Goal: Task Accomplishment & Management: Manage account settings

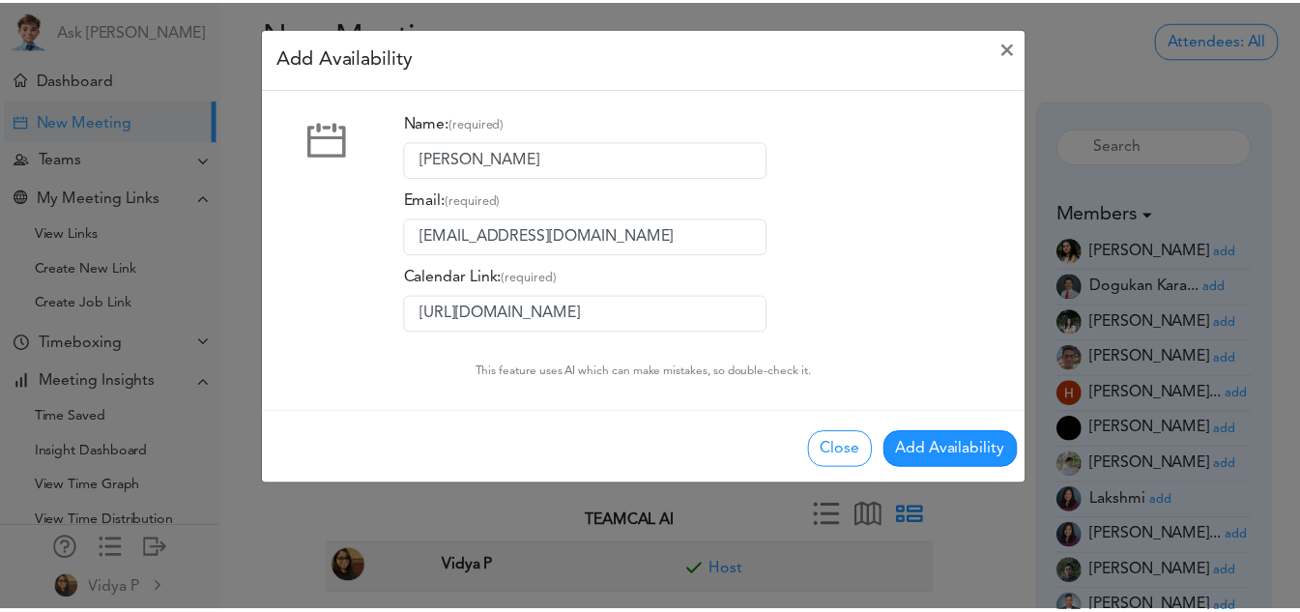
scroll to position [360, 0]
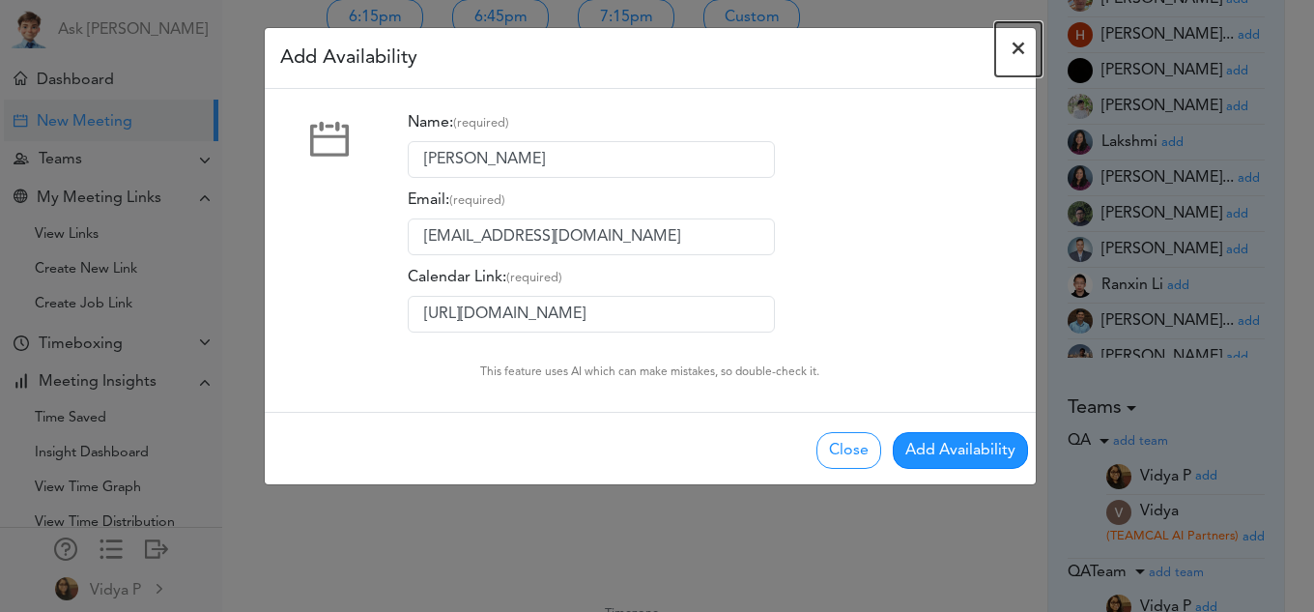
click at [1017, 52] on span "×" at bounding box center [1018, 49] width 15 height 23
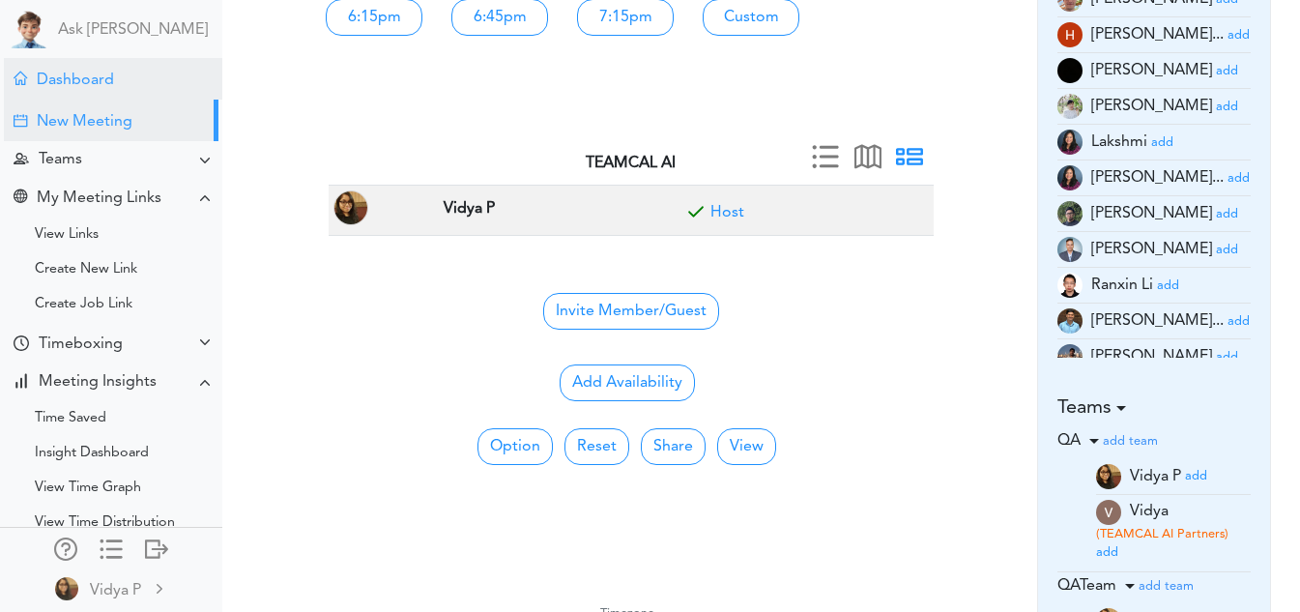
click at [88, 63] on div "Dashboard" at bounding box center [113, 79] width 218 height 42
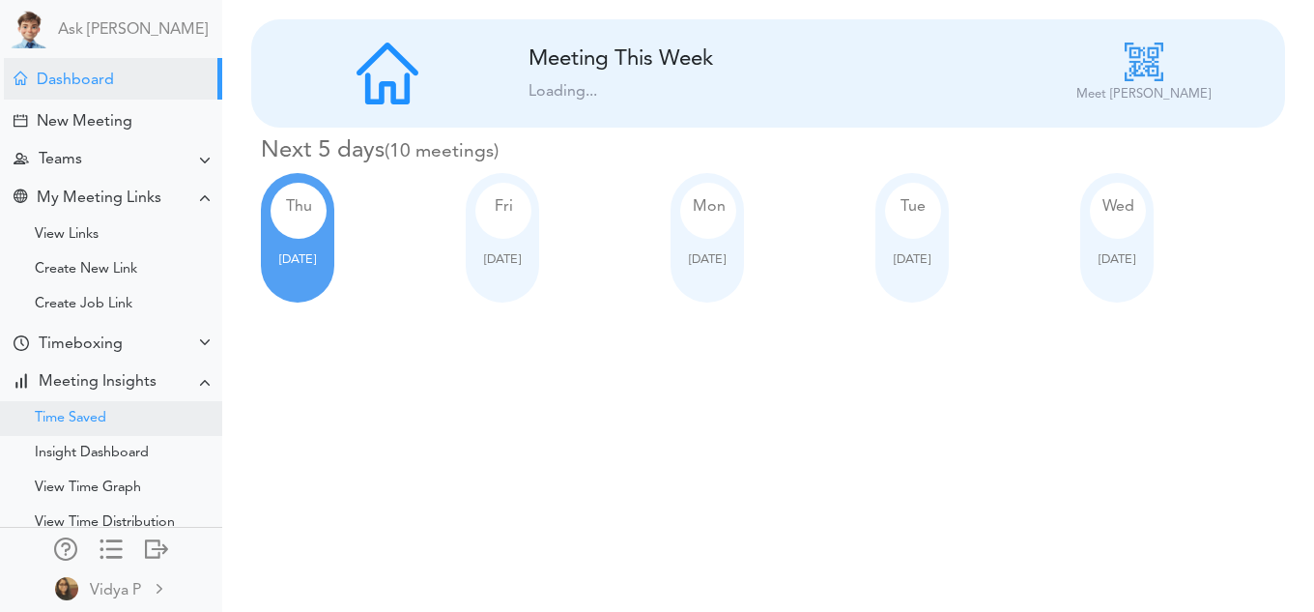
scroll to position [488, 0]
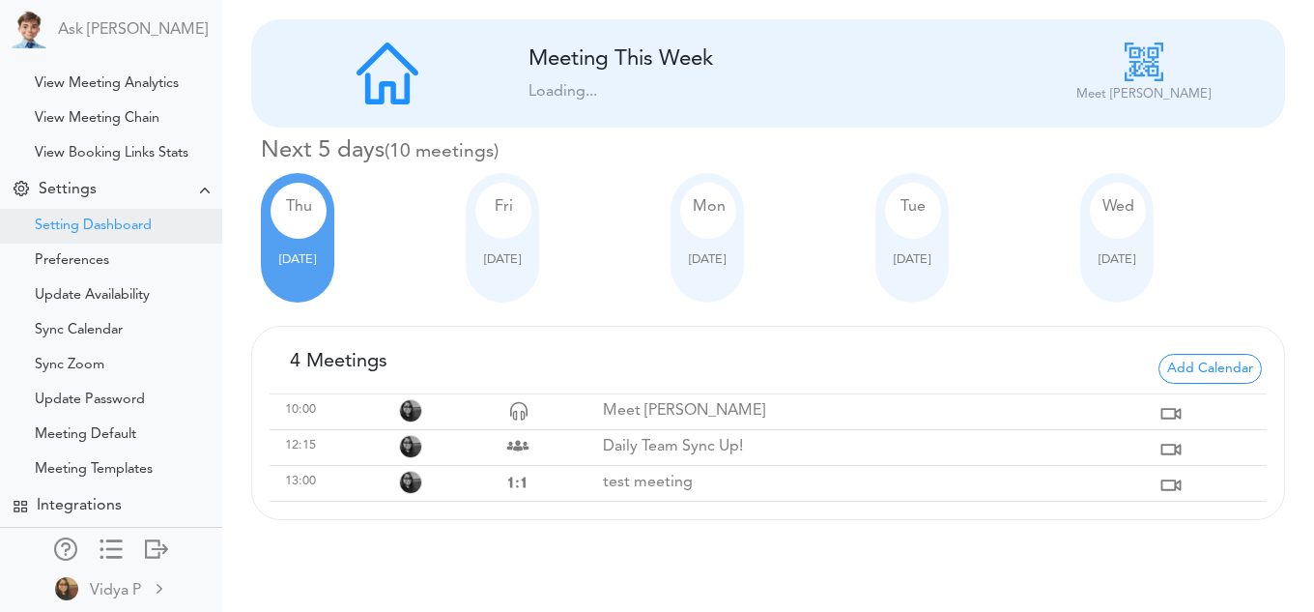
click at [111, 221] on div "Setting Dashboard" at bounding box center [93, 226] width 117 height 10
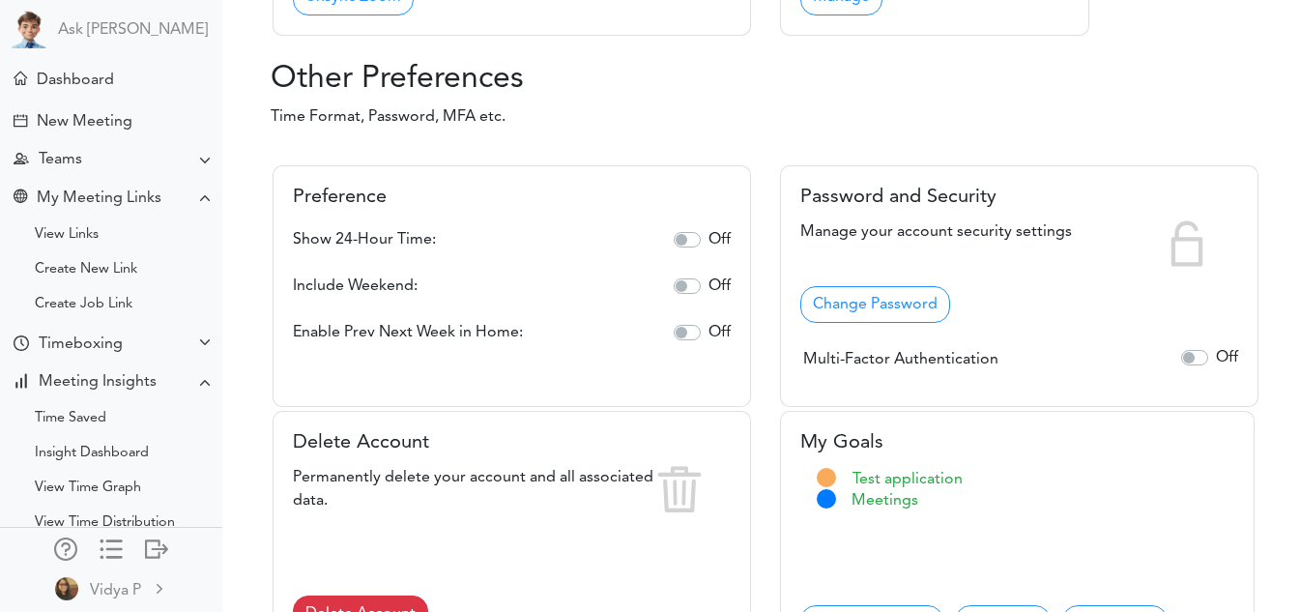
scroll to position [950, 0]
click at [102, 348] on div "Timeboxing" at bounding box center [81, 344] width 84 height 18
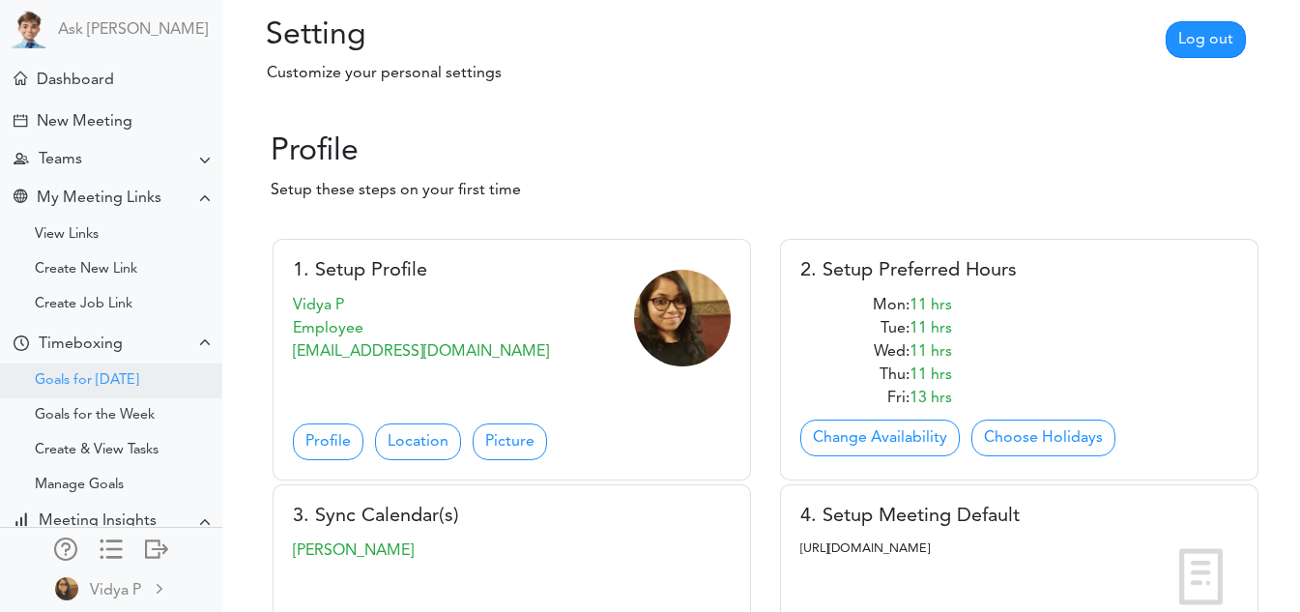
click at [107, 368] on div "Goals for [DATE]" at bounding box center [111, 380] width 222 height 35
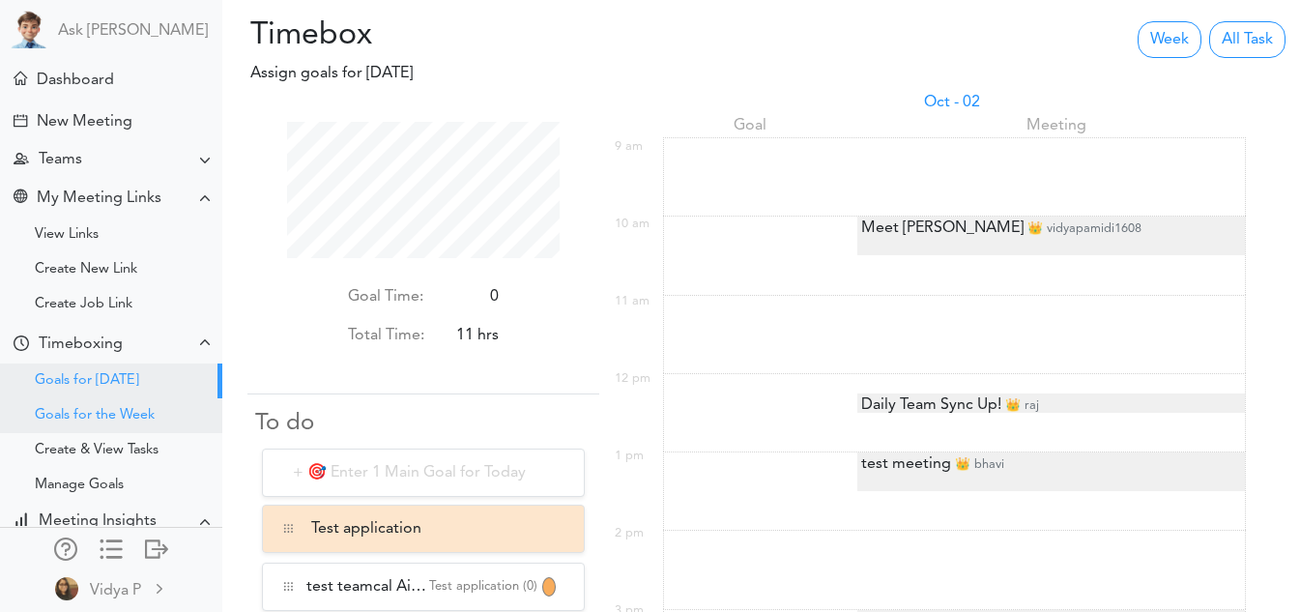
scroll to position [136, 272]
click at [94, 420] on div "Goals for the Week" at bounding box center [95, 416] width 120 height 10
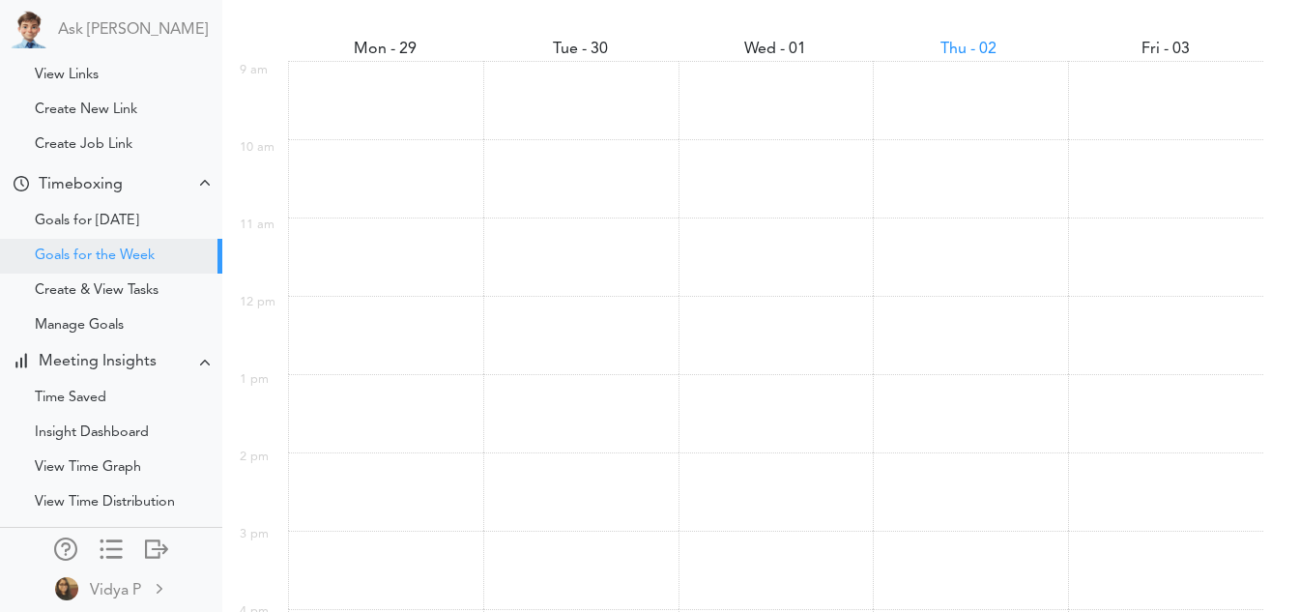
scroll to position [526, 0]
click at [729, 227] on div "Assign Timebox" at bounding box center [777, 223] width 159 height 18
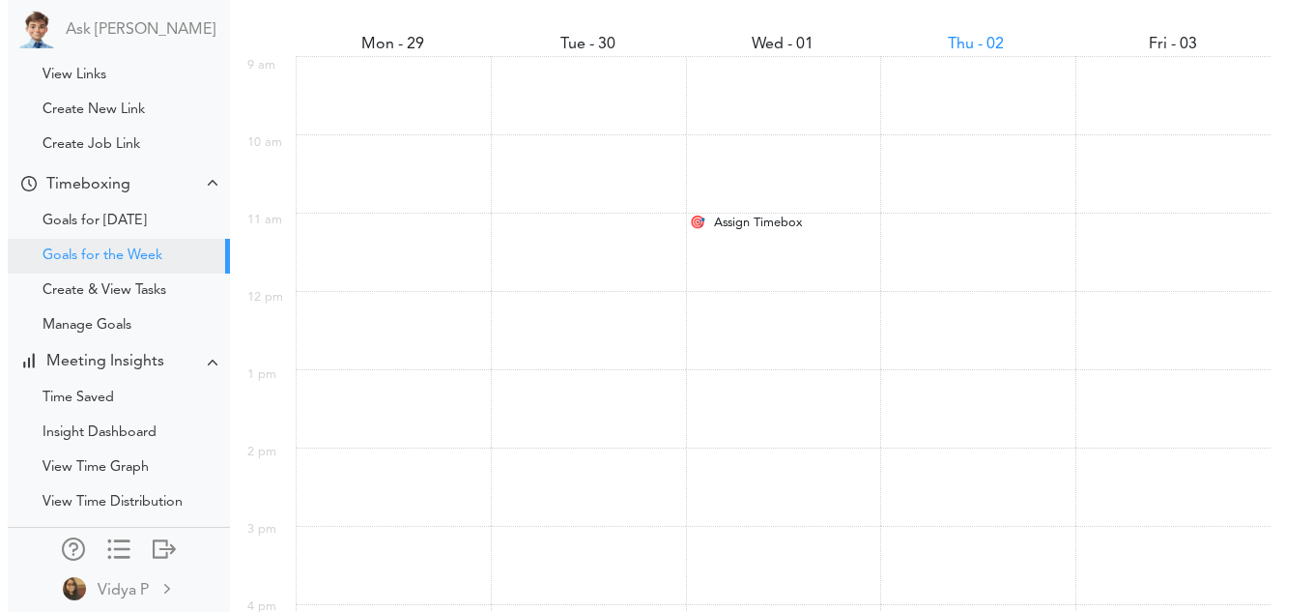
scroll to position [155, 339]
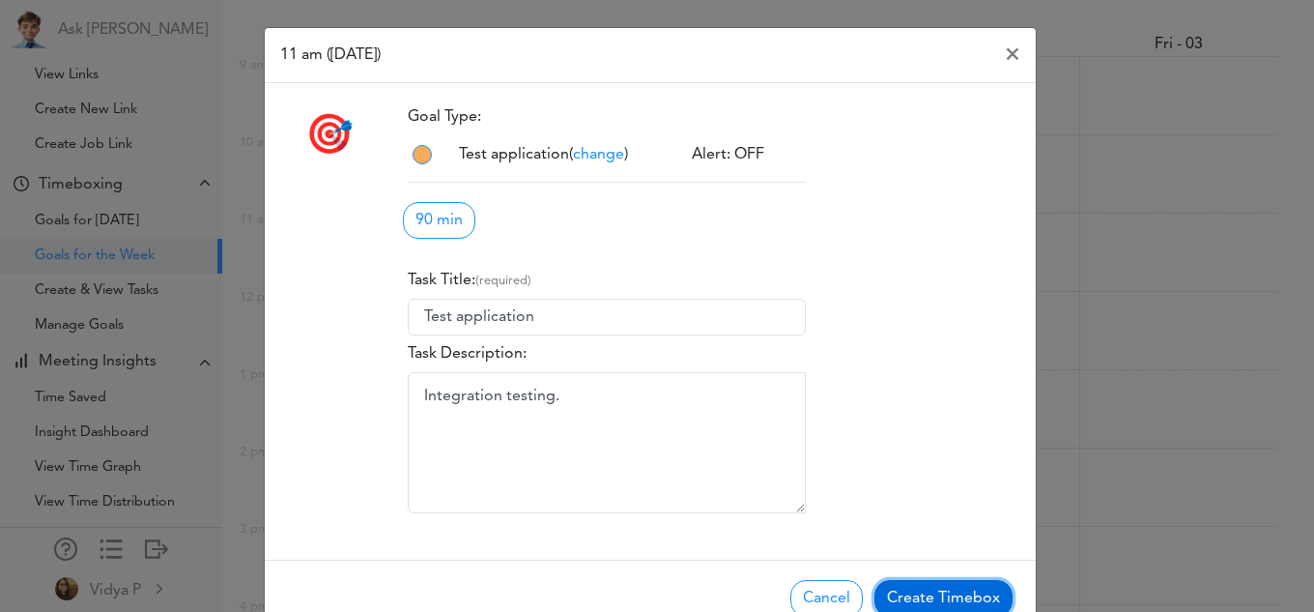
click at [909, 596] on button "Create Timebox" at bounding box center [944, 598] width 138 height 37
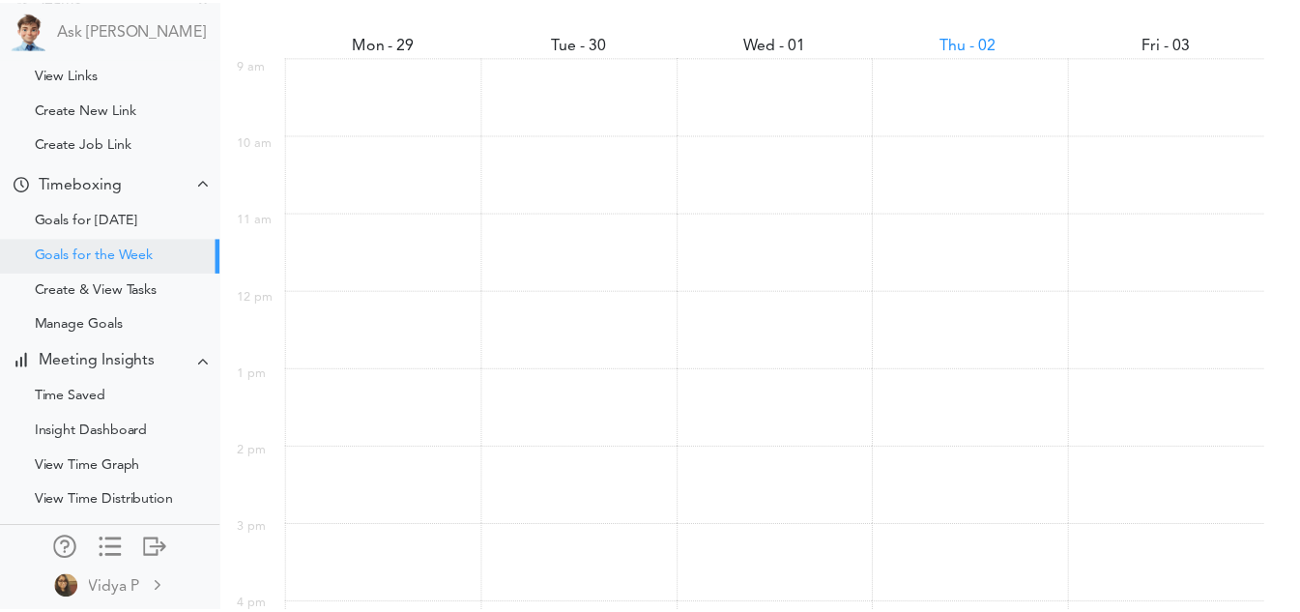
scroll to position [966356, 966174]
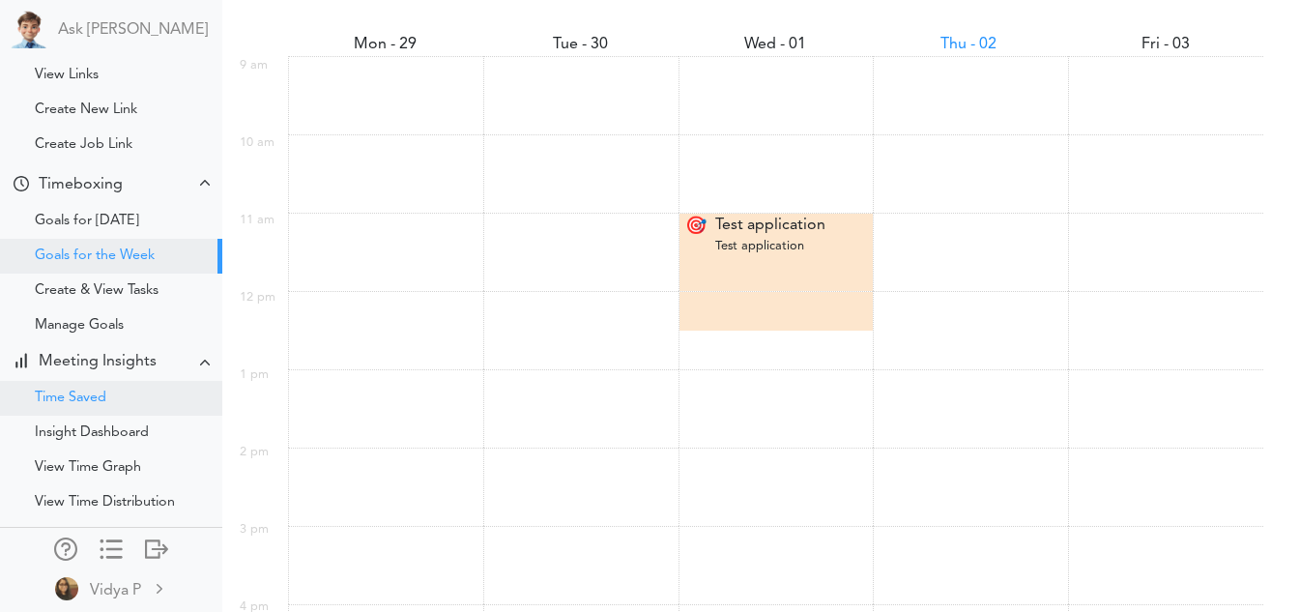
scroll to position [627, 0]
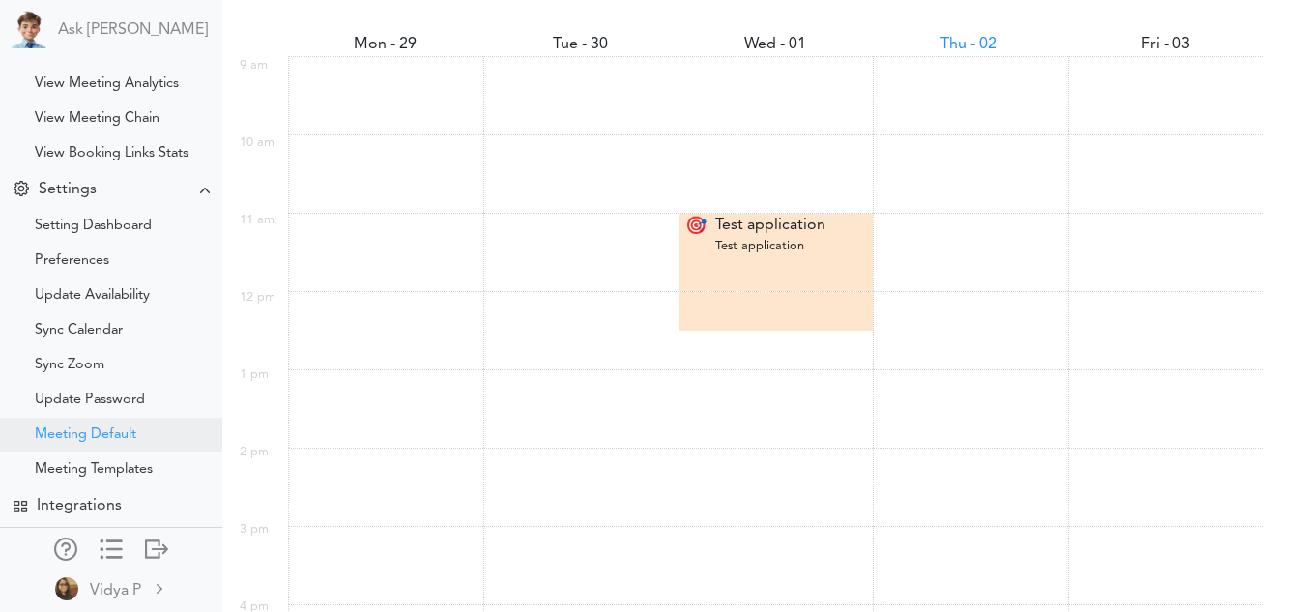
click at [71, 430] on div "Meeting Default" at bounding box center [85, 435] width 101 height 10
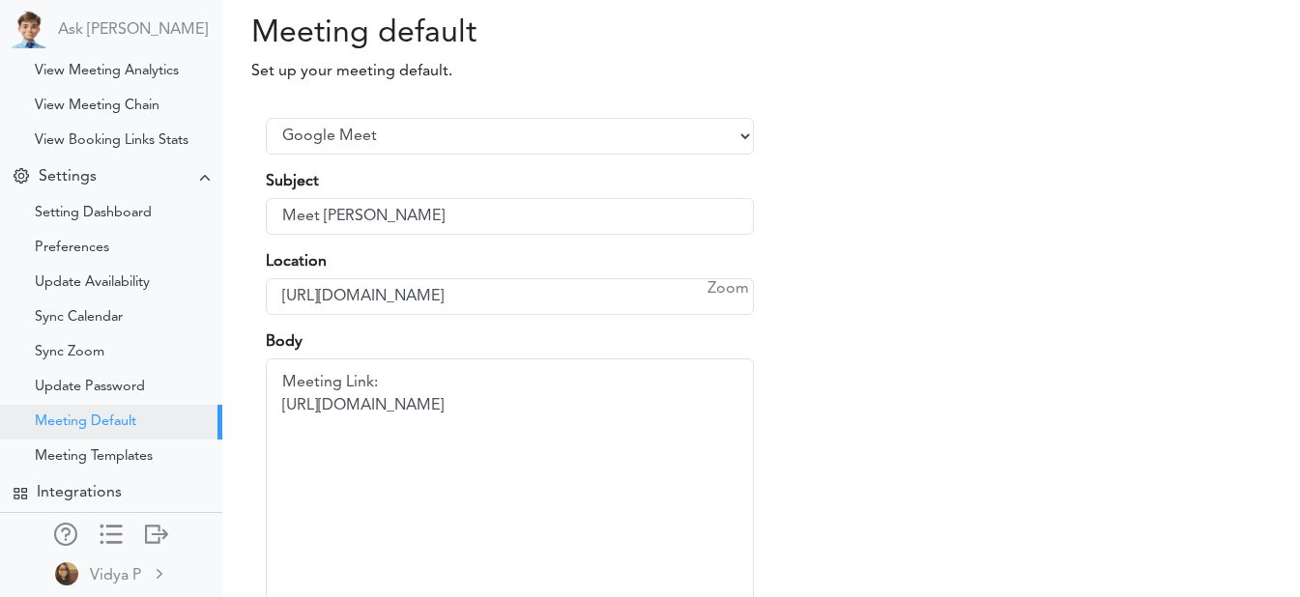
scroll to position [640, 0]
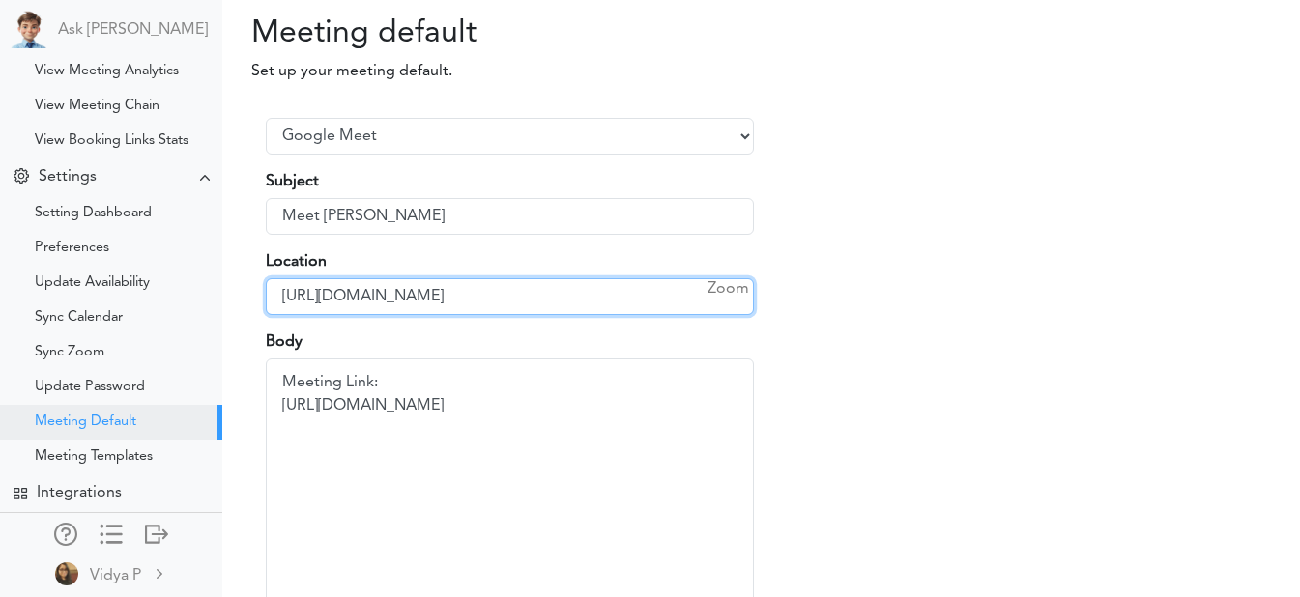
click at [472, 284] on input "[URL][DOMAIN_NAME]" at bounding box center [510, 296] width 488 height 37
